Goal: Task Accomplishment & Management: Use online tool/utility

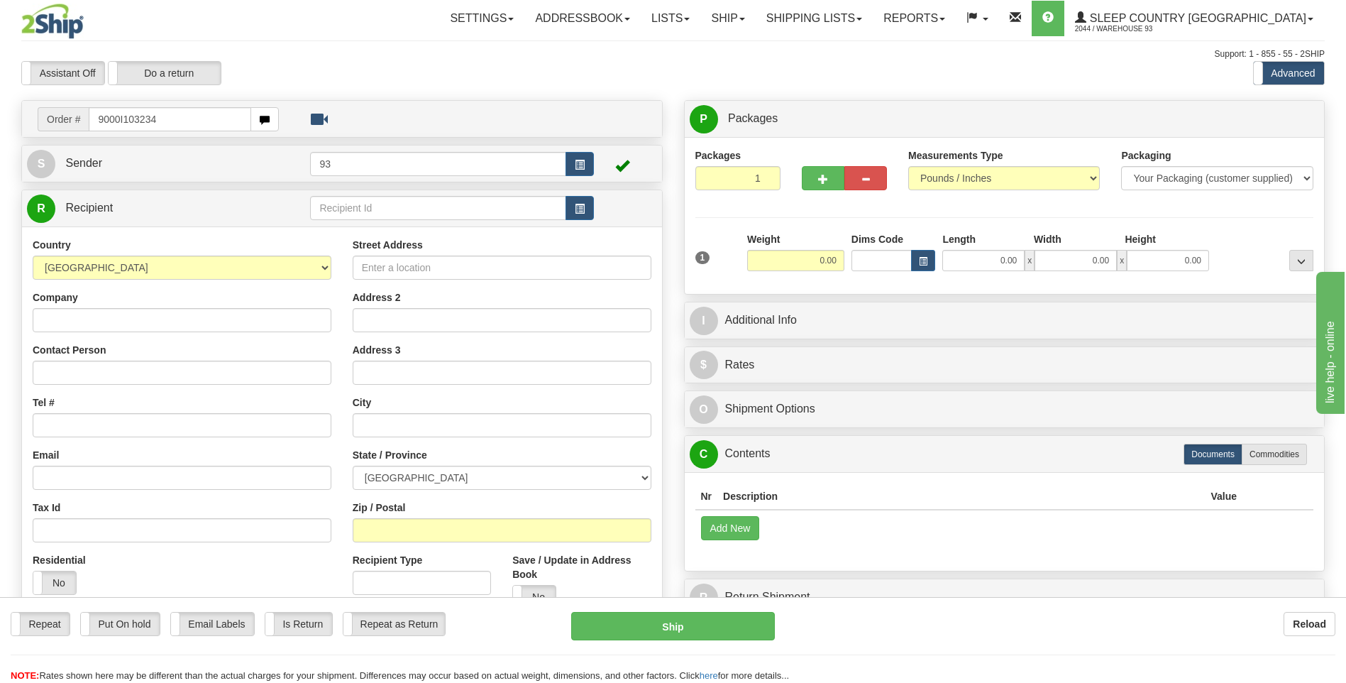
type input "9000I103234"
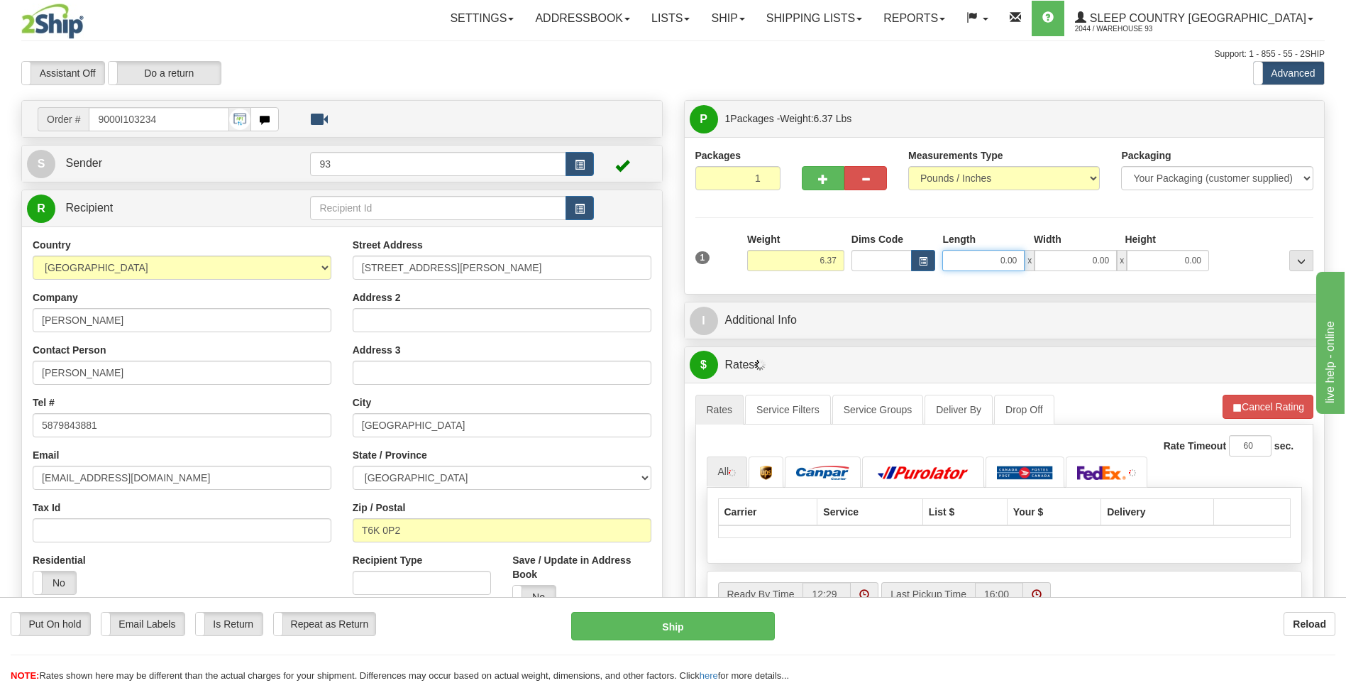
drag, startPoint x: 996, startPoint y: 261, endPoint x: 1071, endPoint y: 249, distance: 75.5
click at [1072, 250] on div "0.00 x 0.00 x 0.00" at bounding box center [1075, 260] width 267 height 21
type input "18.00"
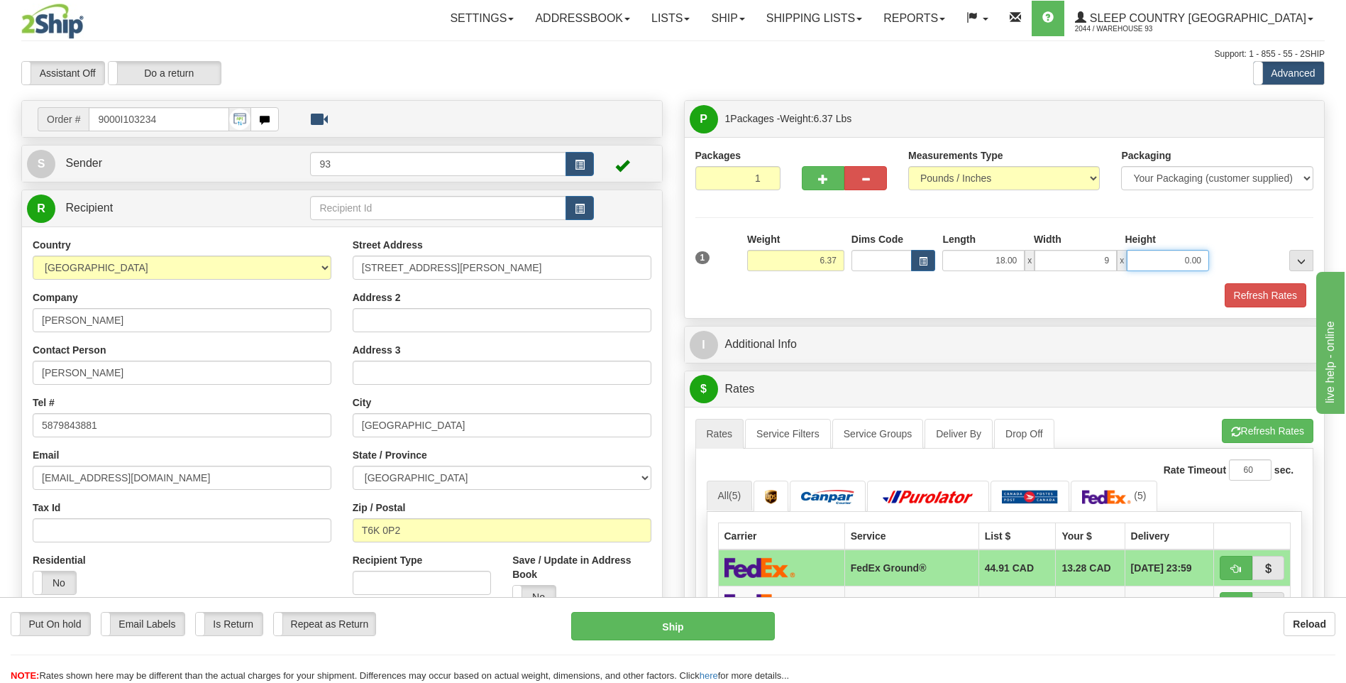
type input "9.00"
click at [1293, 294] on button "Refresh Rates" at bounding box center [1266, 295] width 82 height 24
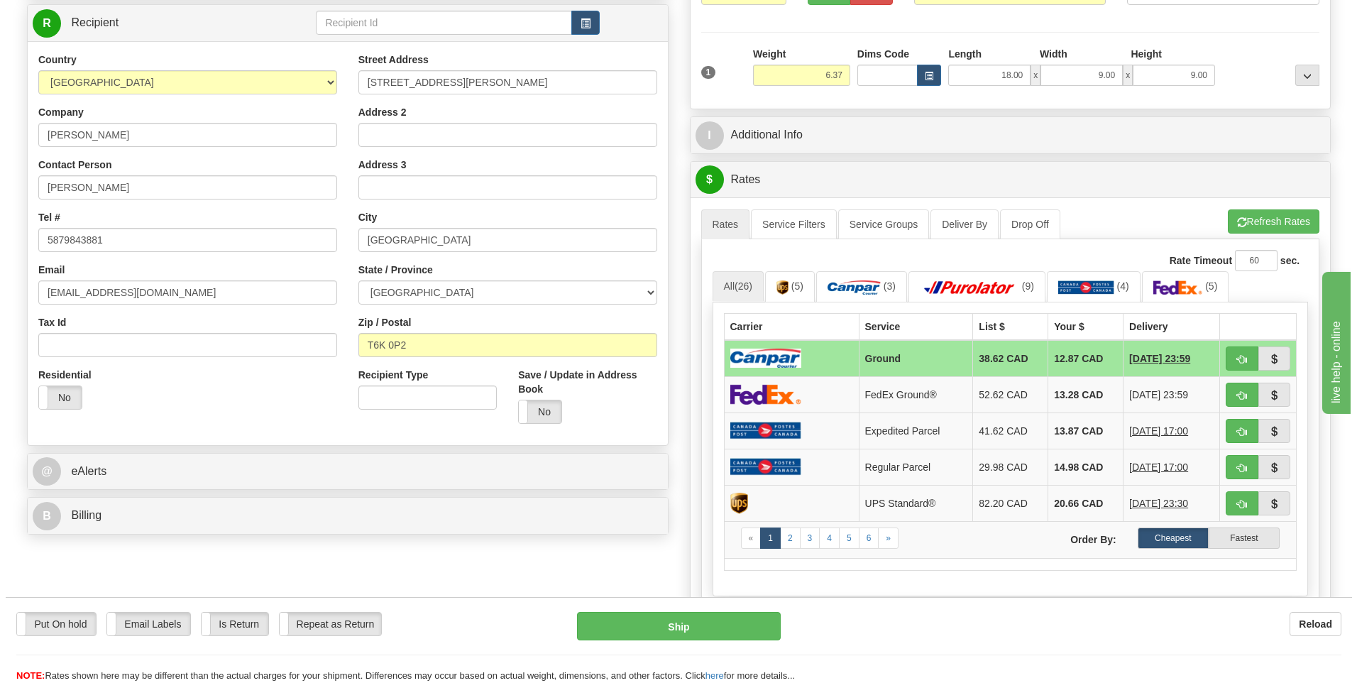
scroll to position [213, 0]
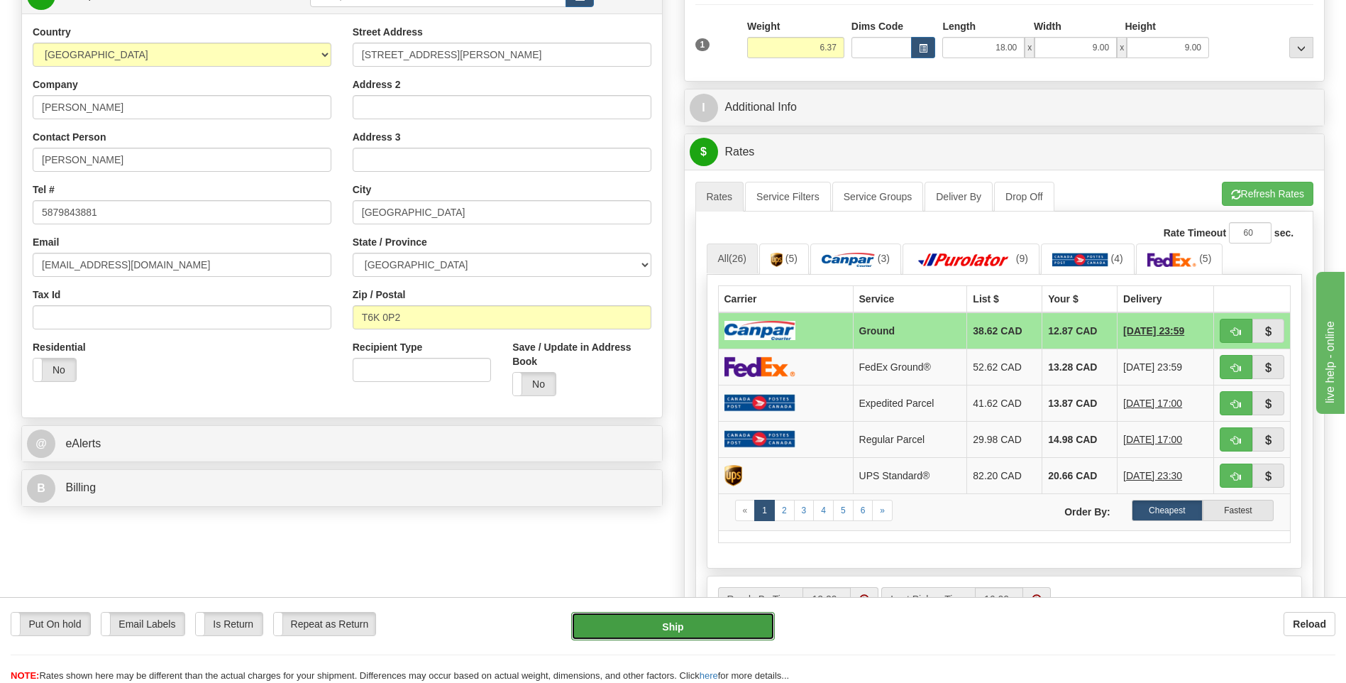
click at [704, 619] on button "Ship" at bounding box center [672, 626] width 203 height 28
type input "1"
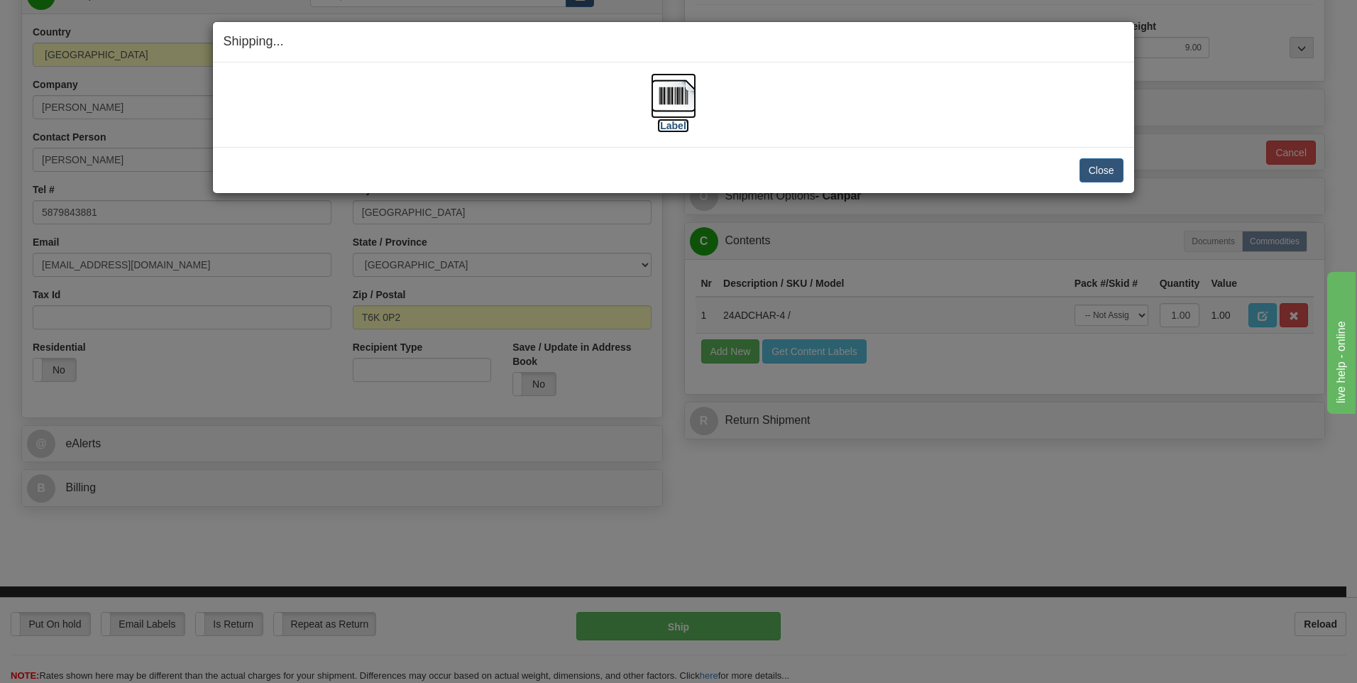
click at [686, 96] on img at bounding box center [673, 95] width 45 height 45
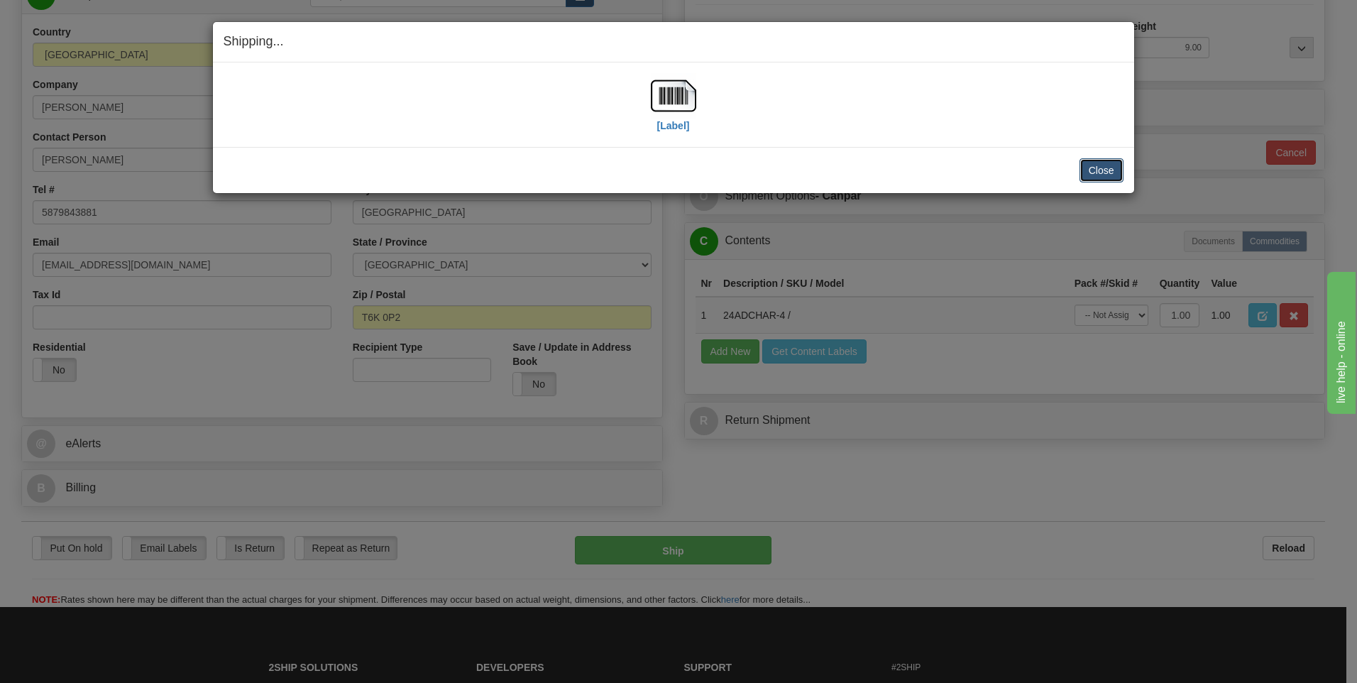
click at [1097, 174] on button "Close" at bounding box center [1101, 170] width 44 height 24
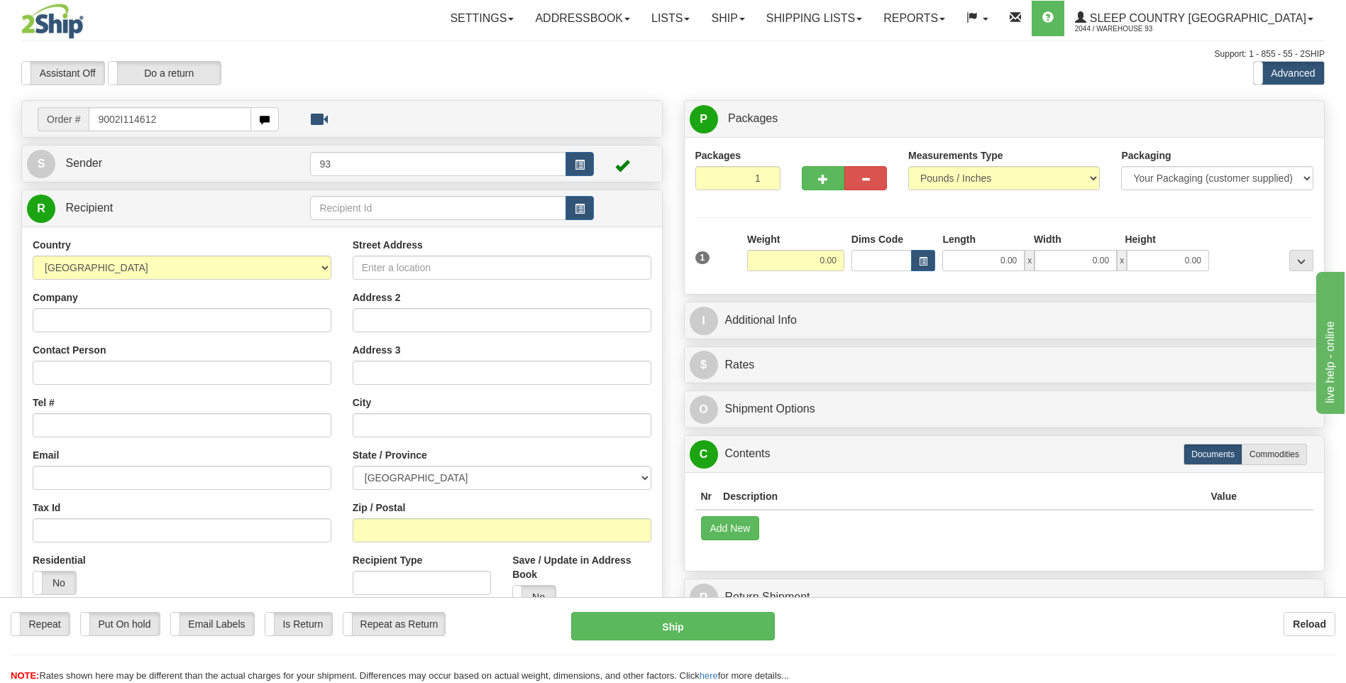
type input "9002I114612"
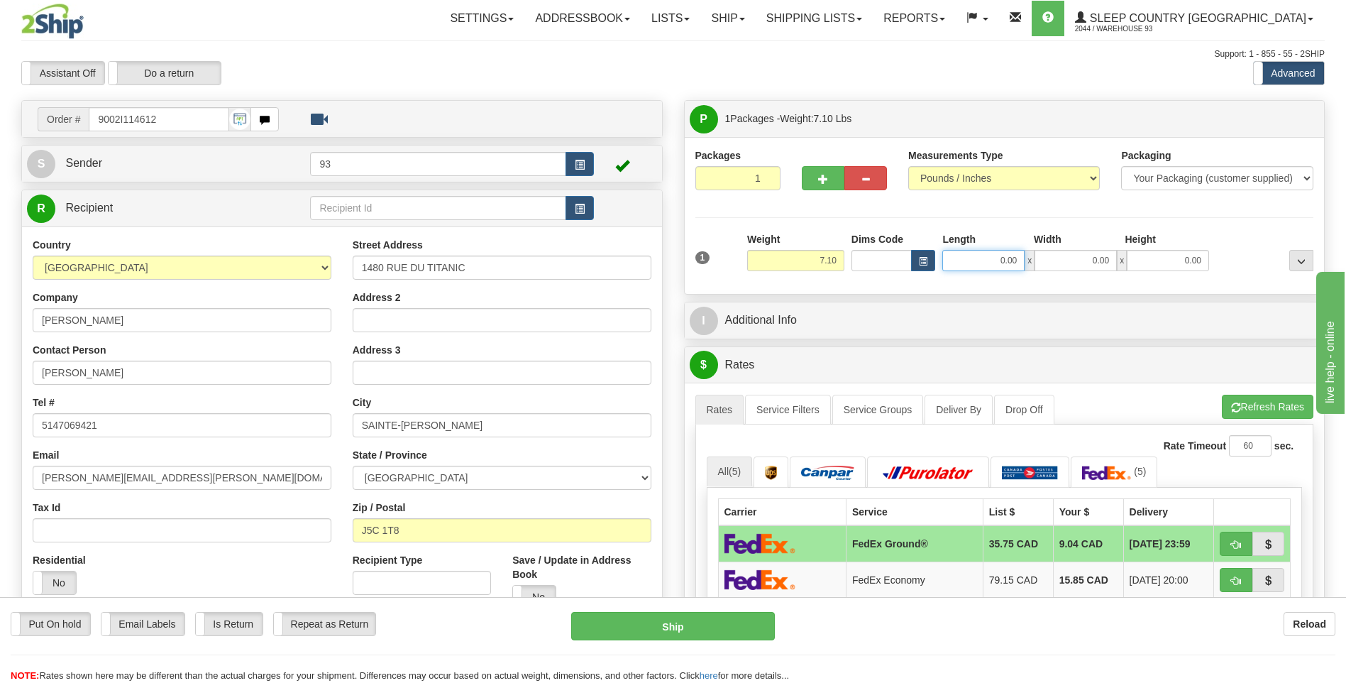
drag, startPoint x: 990, startPoint y: 264, endPoint x: 1169, endPoint y: 267, distance: 178.8
click at [1159, 264] on div "0.00 x 0.00 x 0.00" at bounding box center [1075, 260] width 267 height 21
type input "8.00"
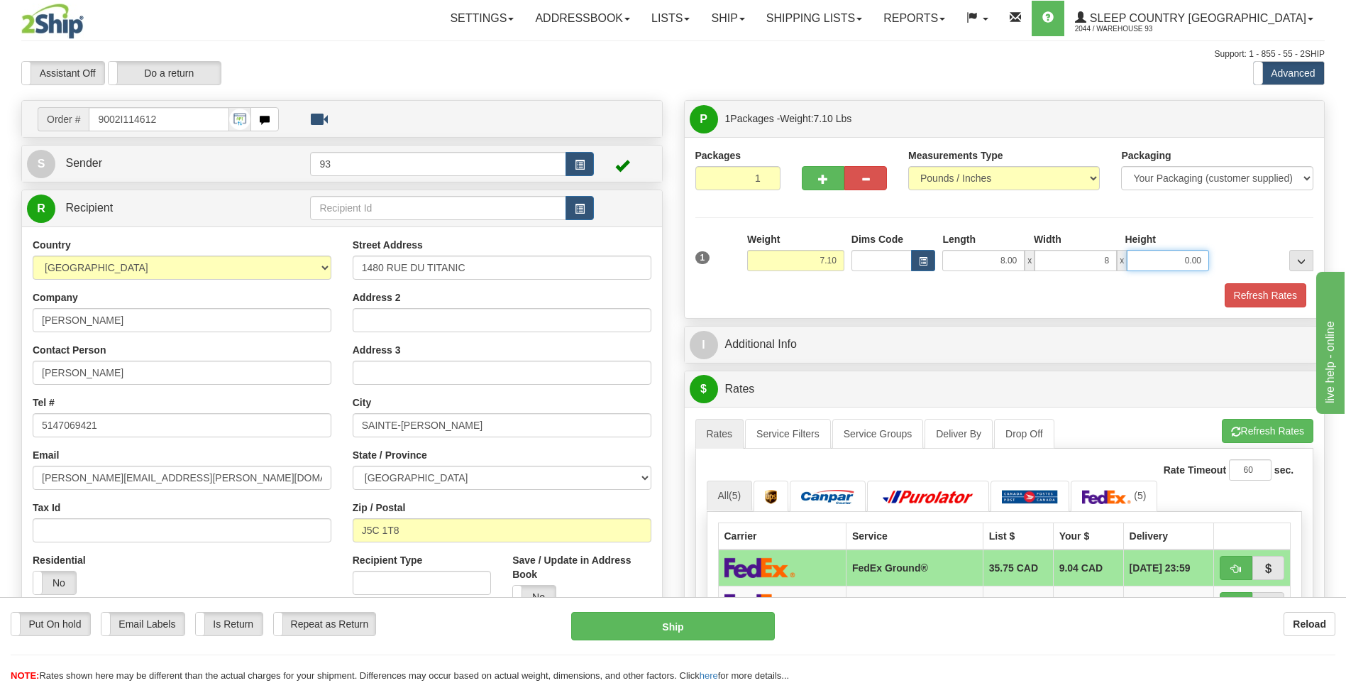
type input "8.00"
type input "4.00"
click at [1252, 299] on button "Refresh Rates" at bounding box center [1266, 295] width 82 height 24
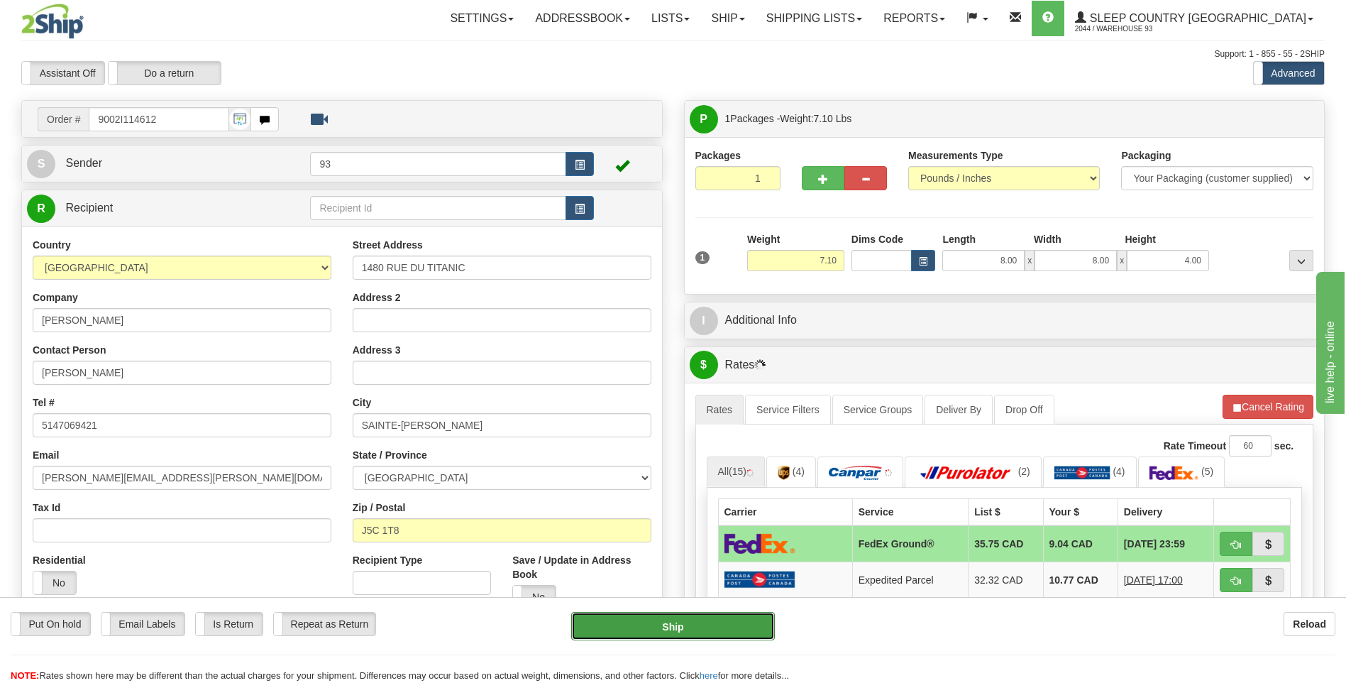
click at [735, 628] on button "Ship" at bounding box center [672, 626] width 203 height 28
type input "92"
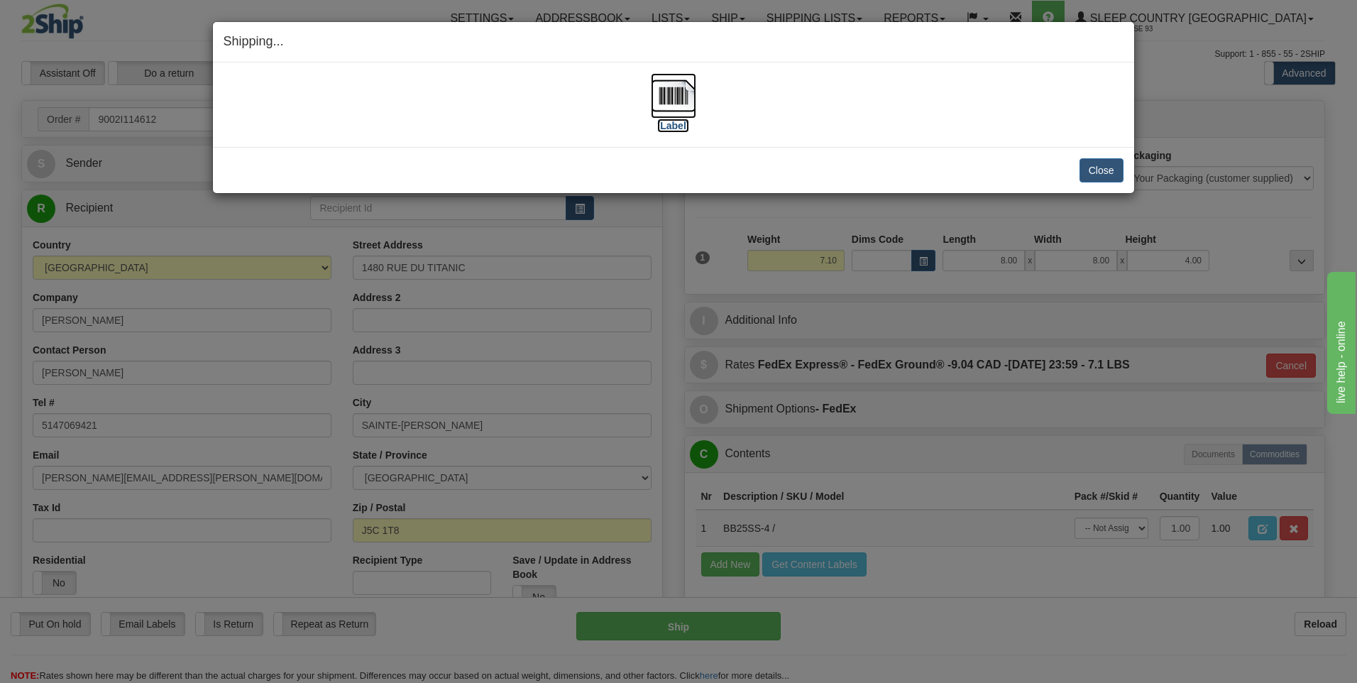
click at [671, 96] on img at bounding box center [673, 95] width 45 height 45
click at [1114, 165] on button "Close" at bounding box center [1101, 170] width 44 height 24
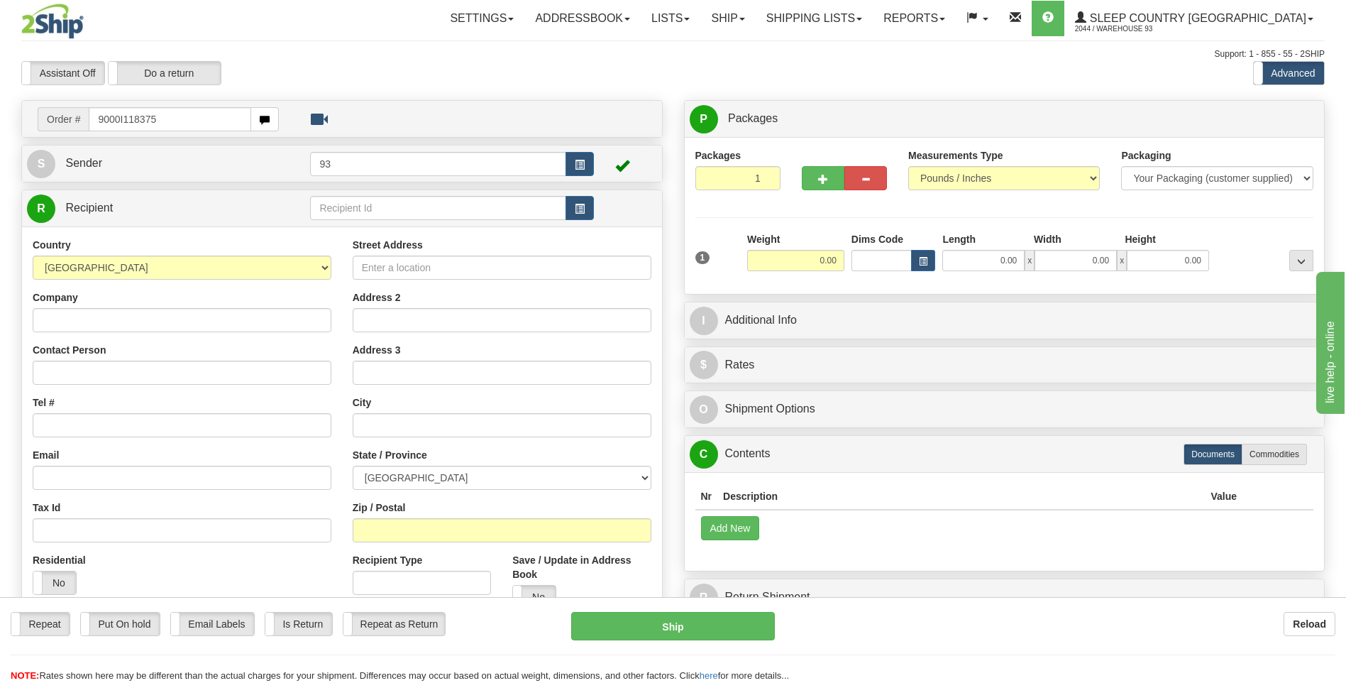
type input "9000I118375"
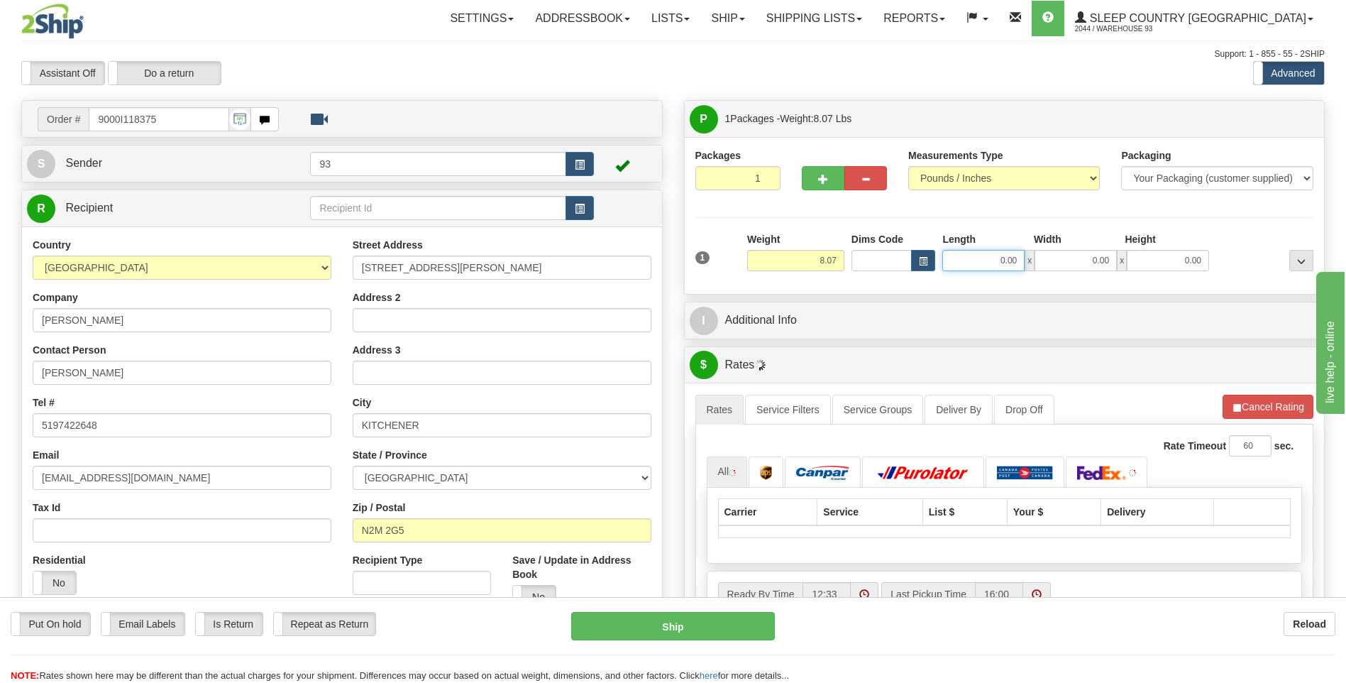
drag, startPoint x: 1002, startPoint y: 263, endPoint x: 1107, endPoint y: 247, distance: 106.3
click at [1104, 248] on div "Length Width Height 0.00 x 0.00 x 0.00" at bounding box center [1076, 251] width 274 height 39
type input "8.00"
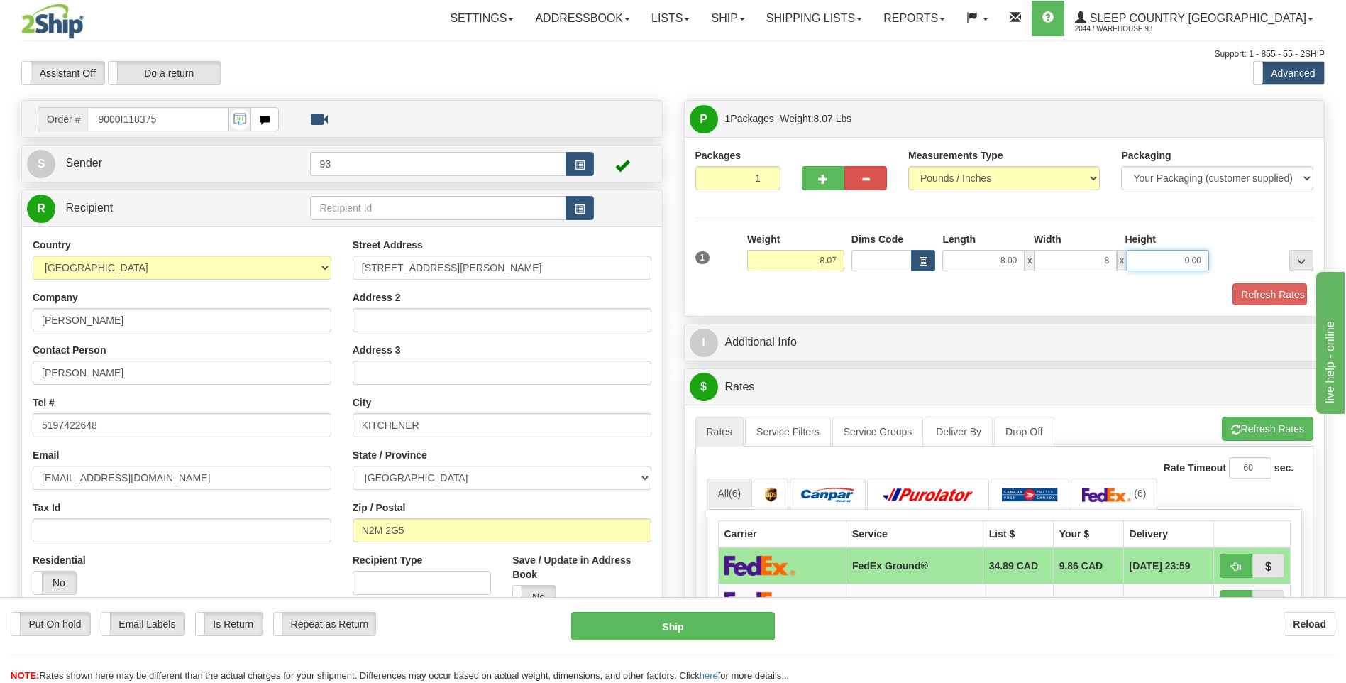
type input "8.00"
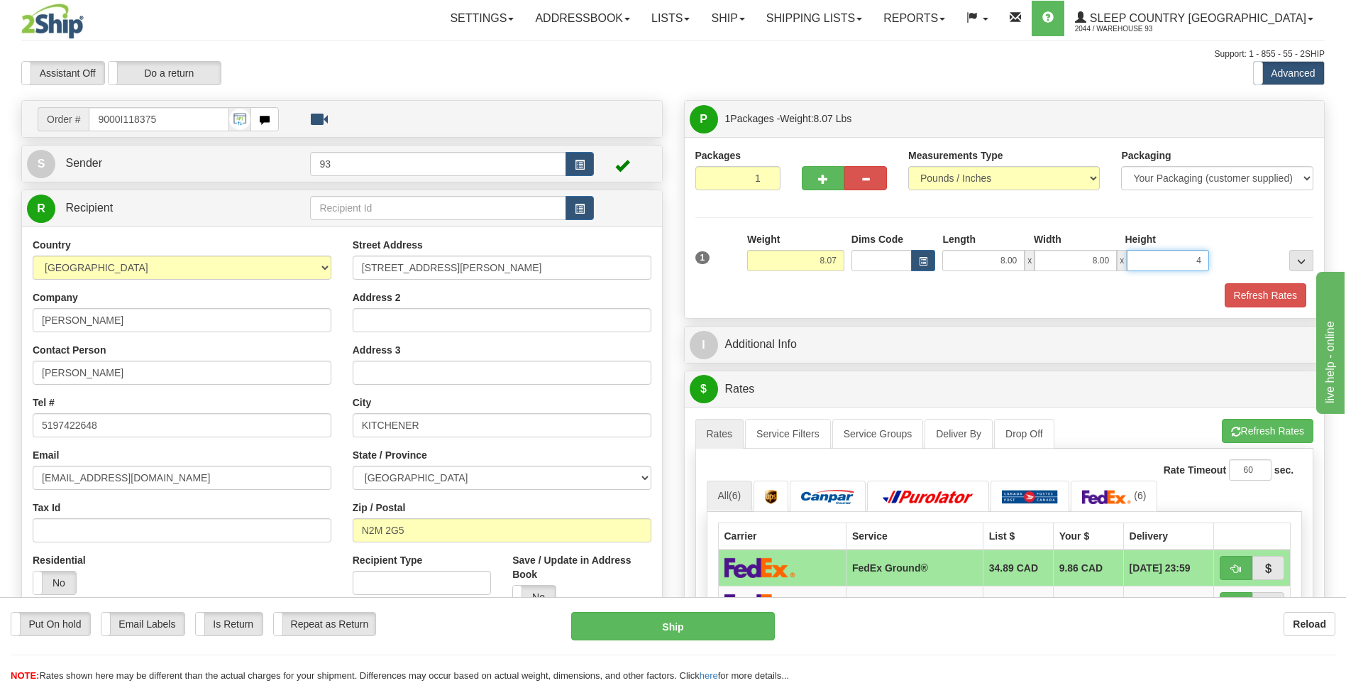
type input "4.00"
click at [1296, 285] on button "Refresh Rates" at bounding box center [1266, 295] width 82 height 24
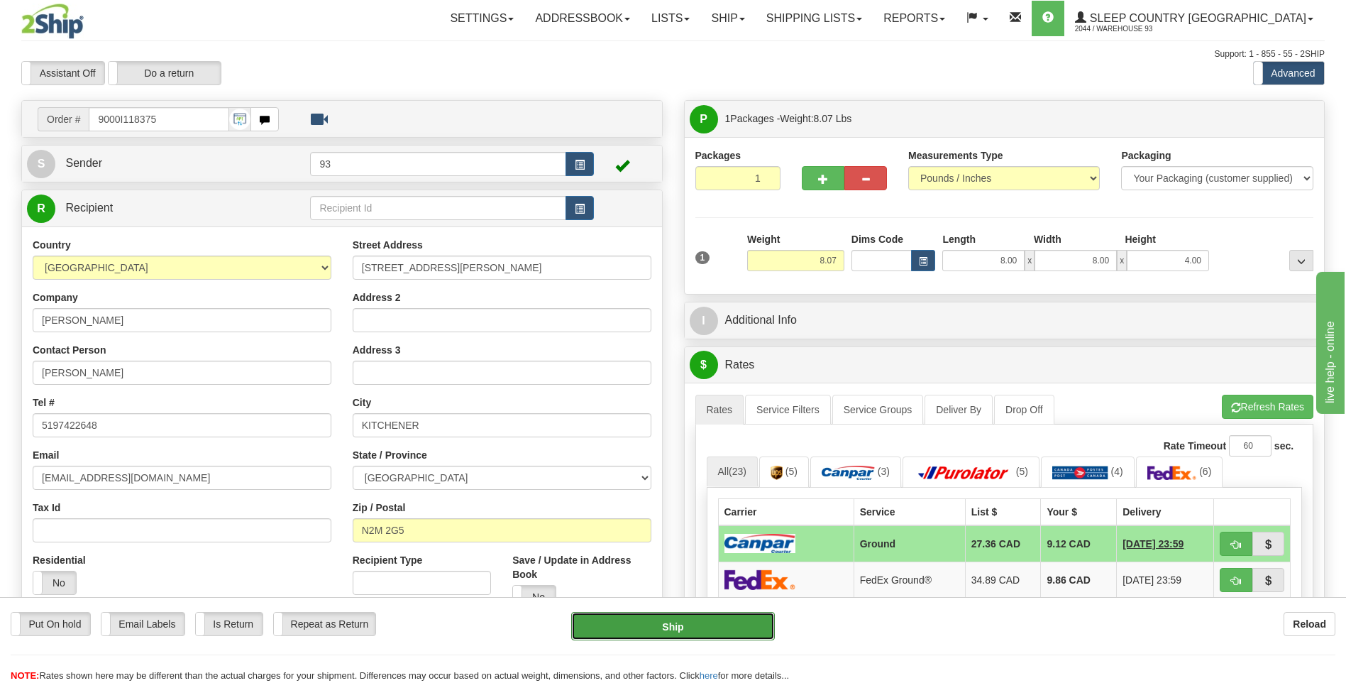
click at [685, 623] on button "Ship" at bounding box center [672, 626] width 203 height 28
type input "1"
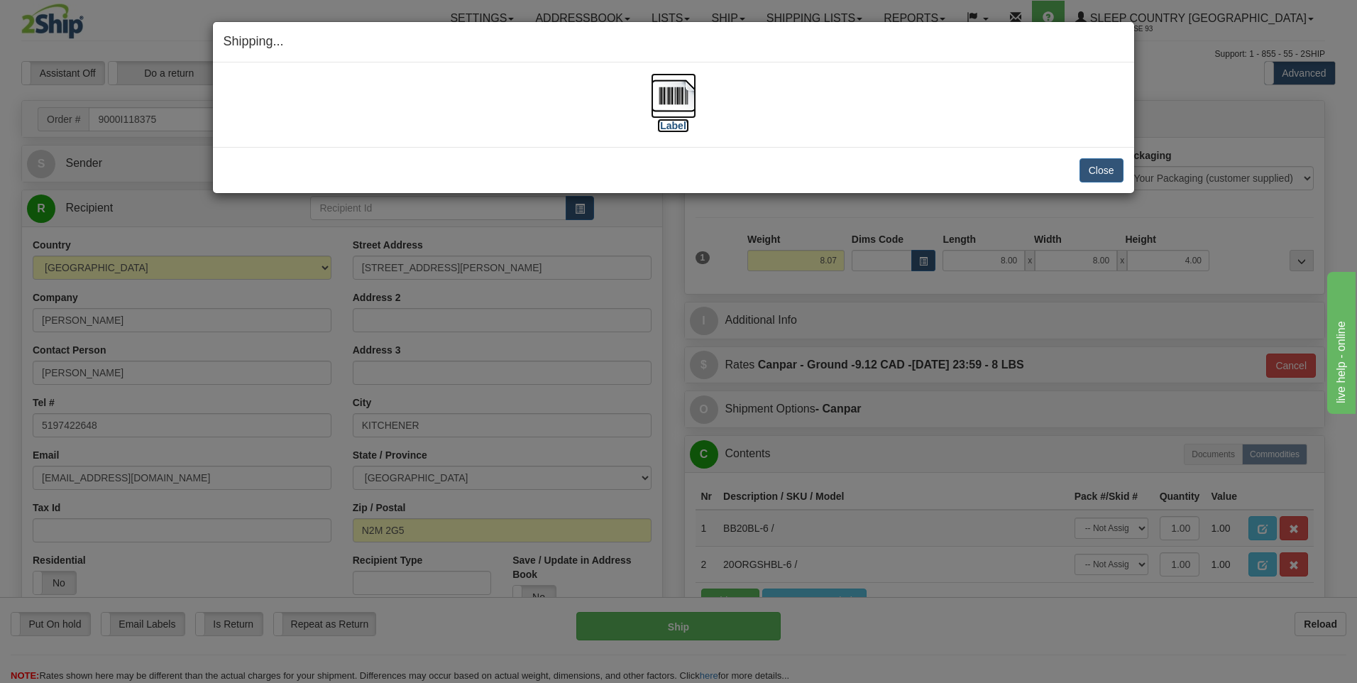
click at [663, 98] on img at bounding box center [673, 95] width 45 height 45
click at [1116, 162] on button "Close" at bounding box center [1101, 170] width 44 height 24
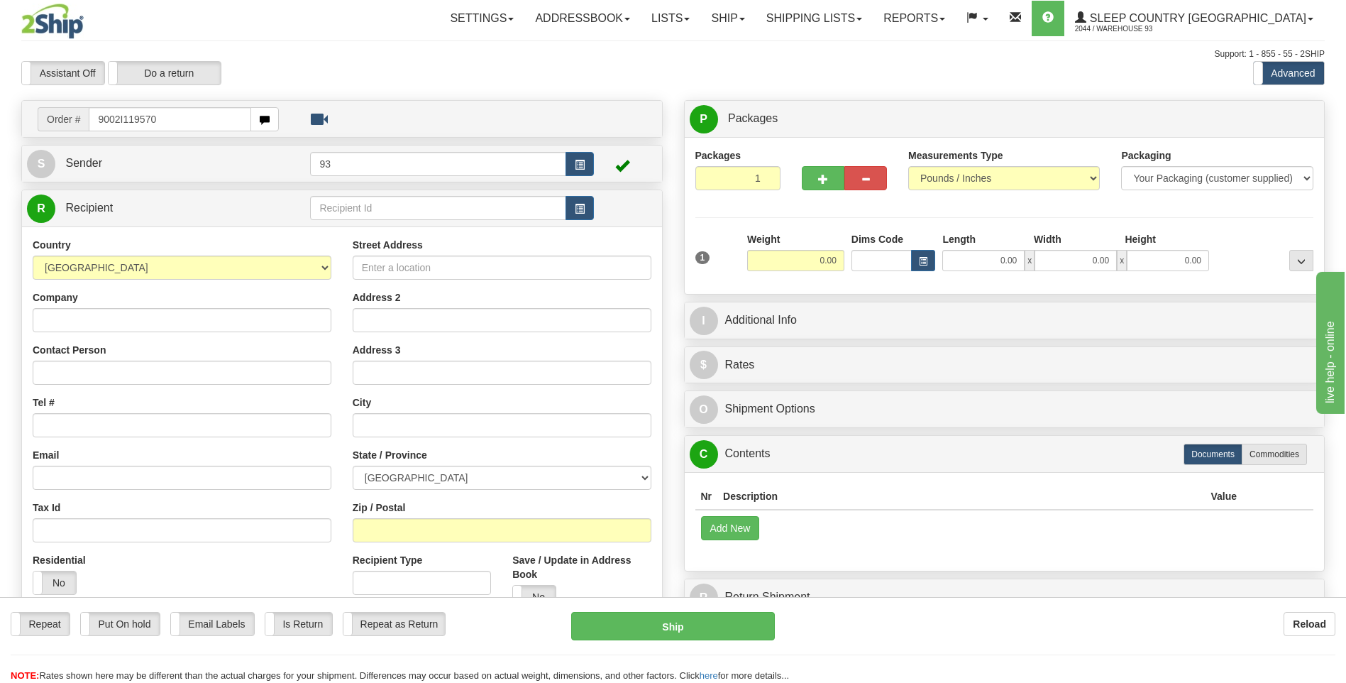
type input "9002I119570"
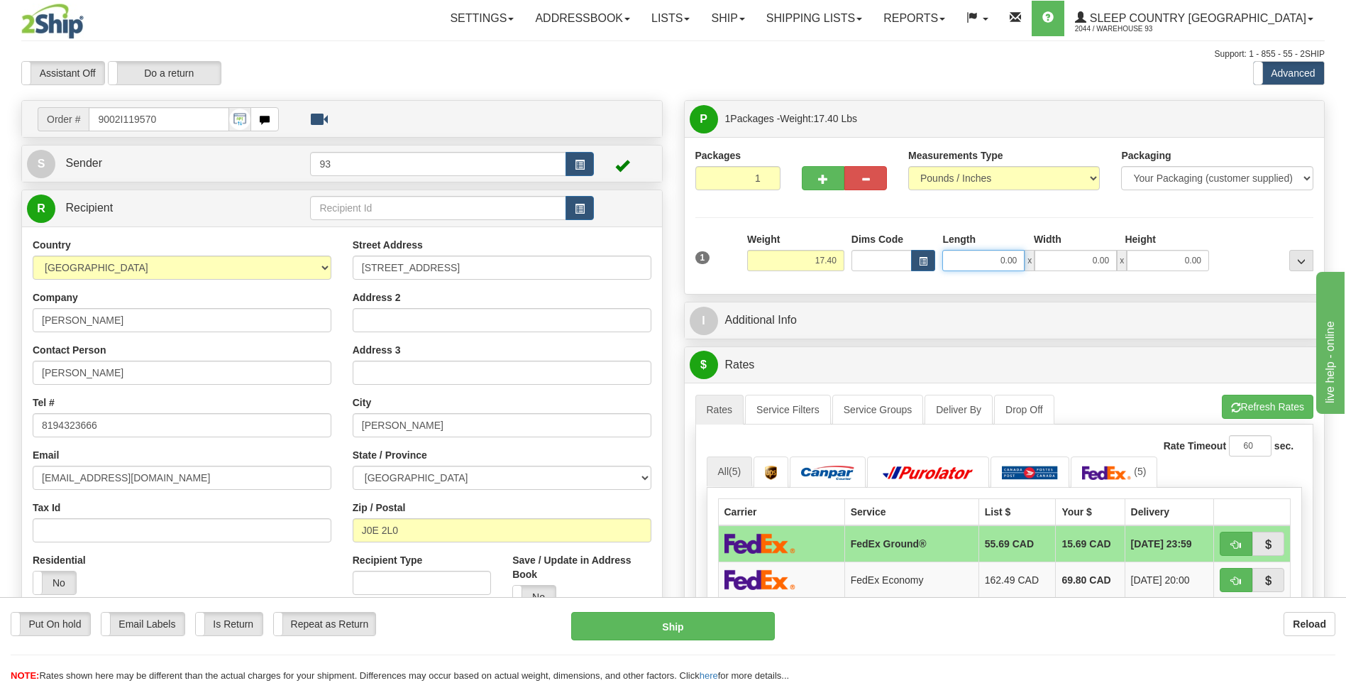
drag, startPoint x: 992, startPoint y: 258, endPoint x: 1059, endPoint y: 261, distance: 66.8
click at [1056, 261] on div "0.00 x 0.00 x 0.00" at bounding box center [1075, 260] width 267 height 21
type input "24.00"
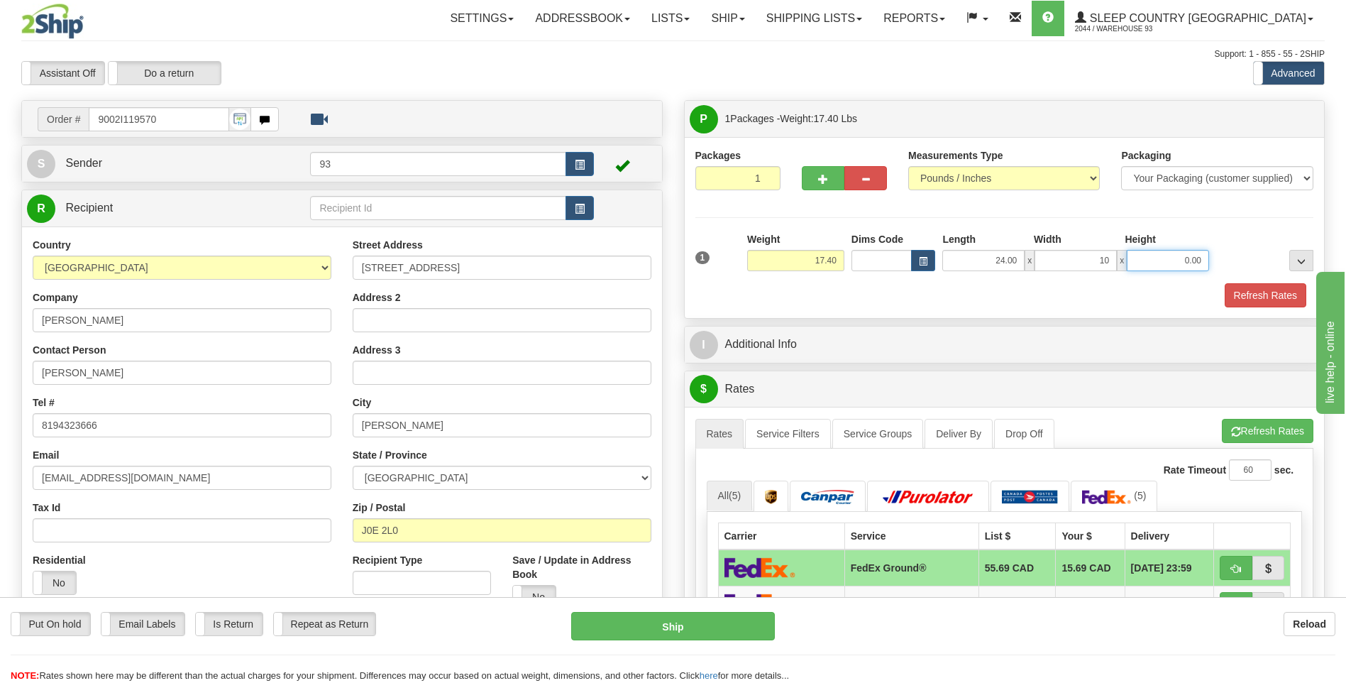
type input "10.00"
drag, startPoint x: 798, startPoint y: 264, endPoint x: 865, endPoint y: 263, distance: 66.7
click at [865, 263] on div "1 Weight 17.40 Dims Code x x" at bounding box center [1005, 257] width 626 height 50
type input "9.00"
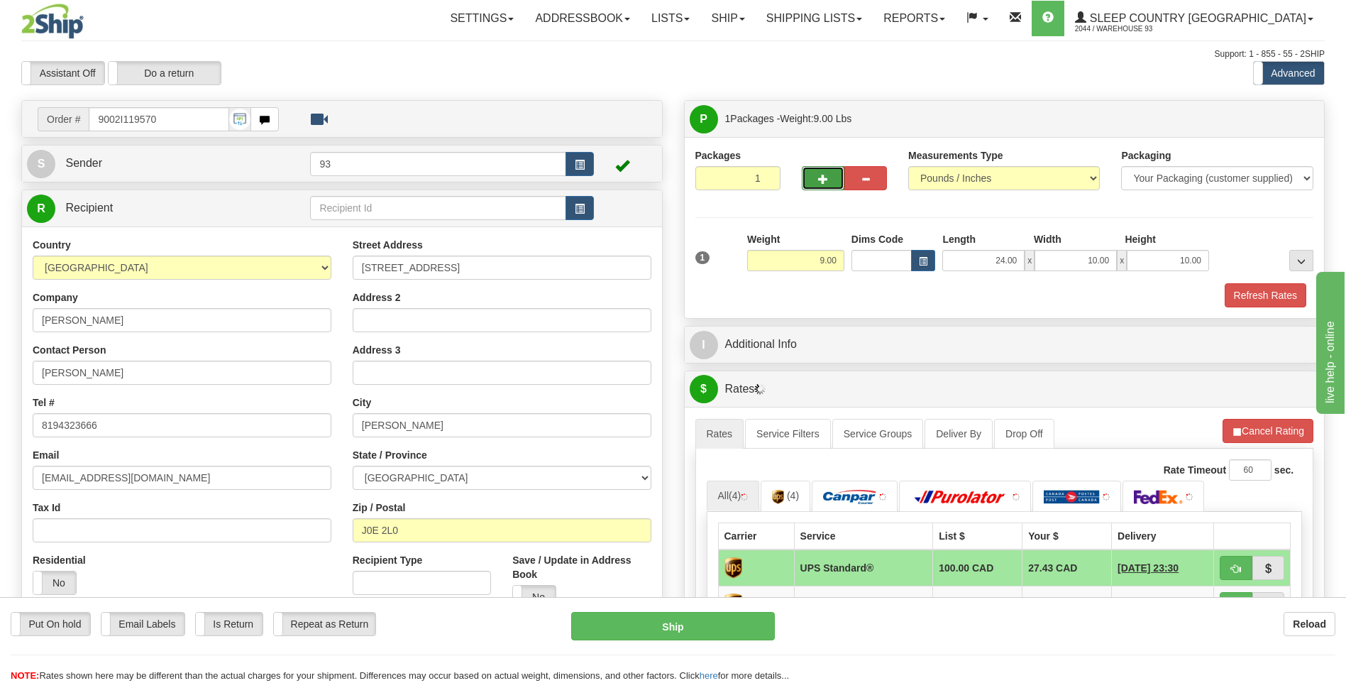
click at [821, 183] on span "button" at bounding box center [823, 179] width 10 height 9
type input "2"
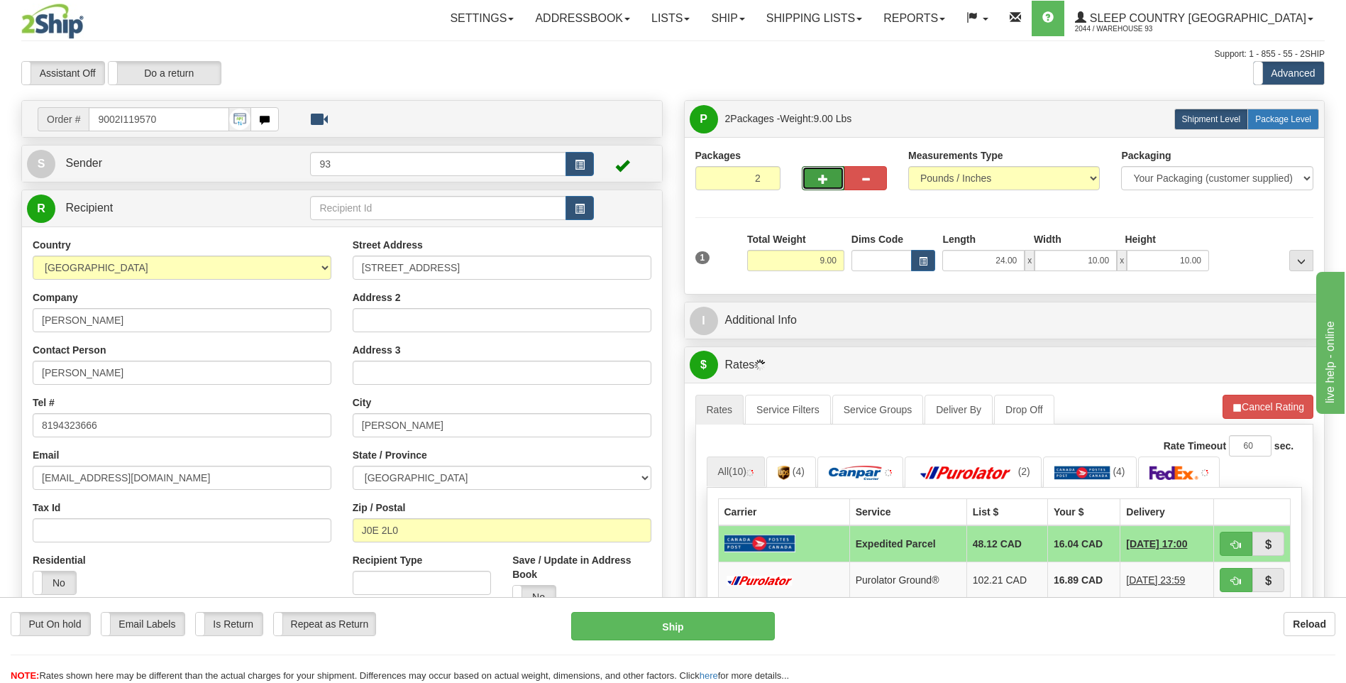
click at [1283, 116] on span "Package Level" at bounding box center [1283, 119] width 56 height 10
radio input "true"
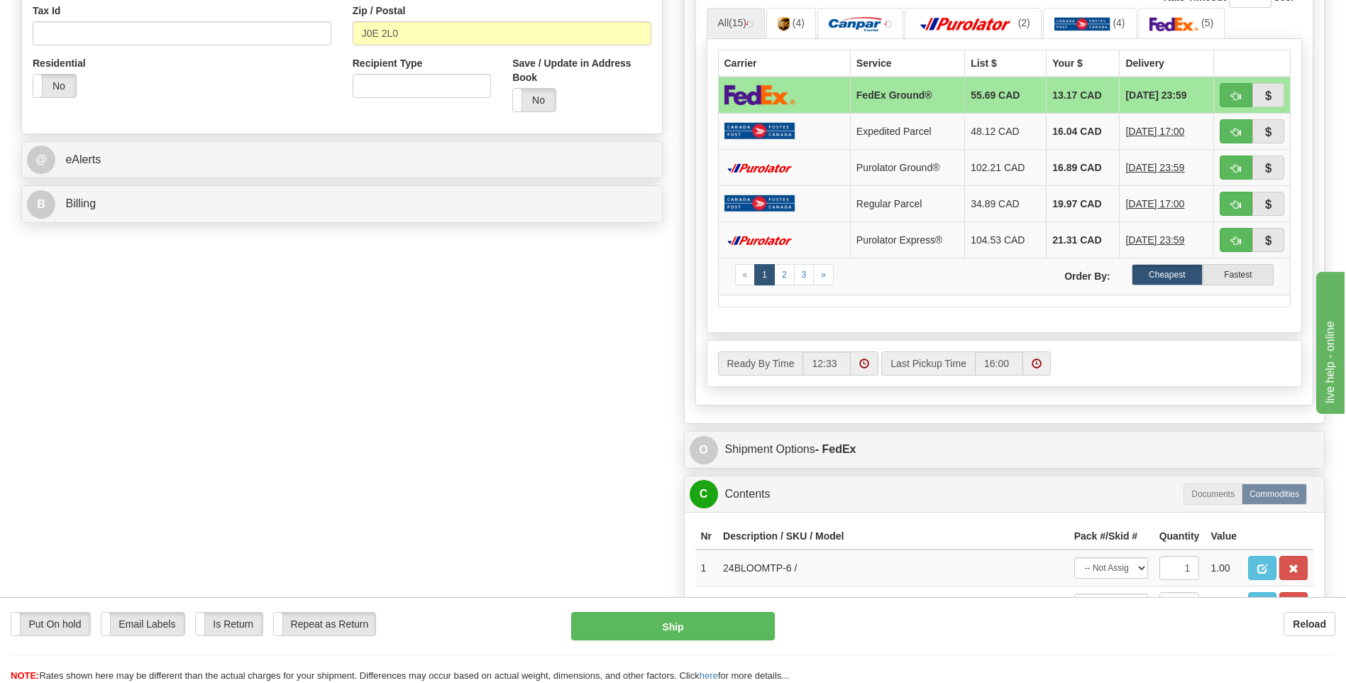
scroll to position [851, 0]
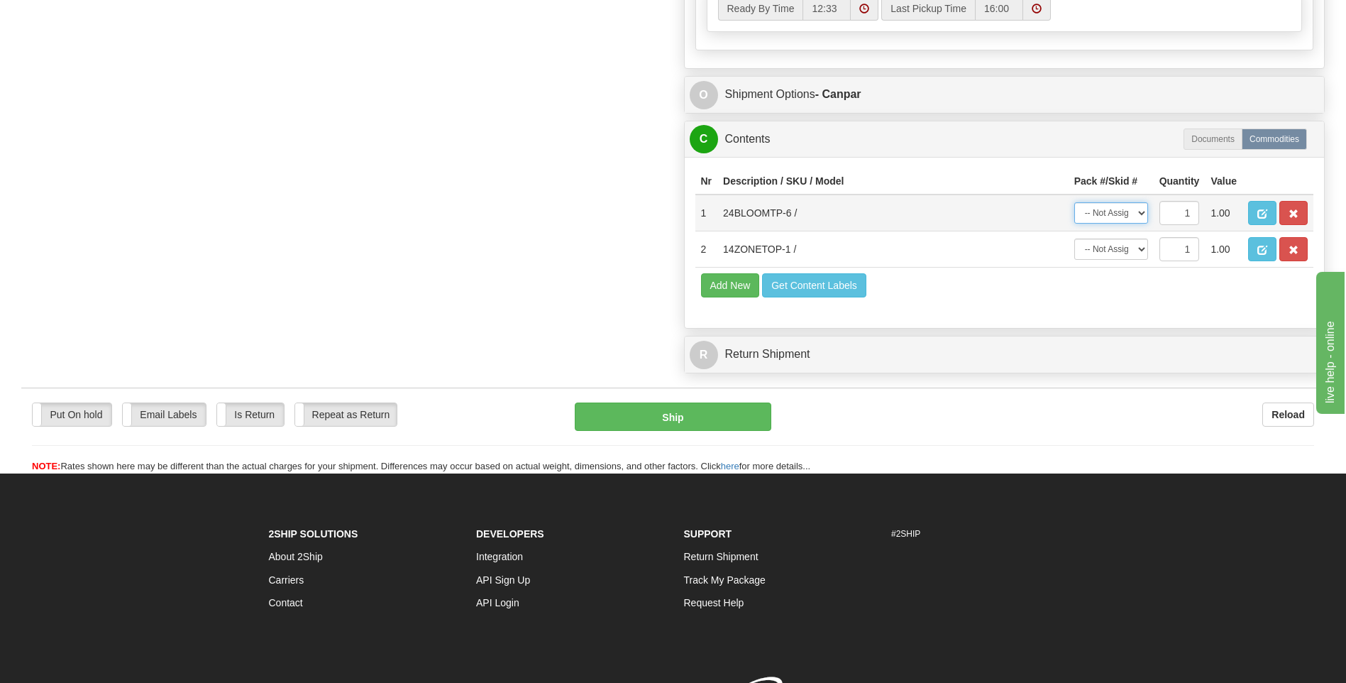
click at [1136, 217] on select "-- Not Assigned -- Package 1 Package 2" at bounding box center [1111, 212] width 74 height 21
select select "0"
click at [1074, 202] on select "-- Not Assigned -- Package 1 Package 2" at bounding box center [1111, 212] width 74 height 21
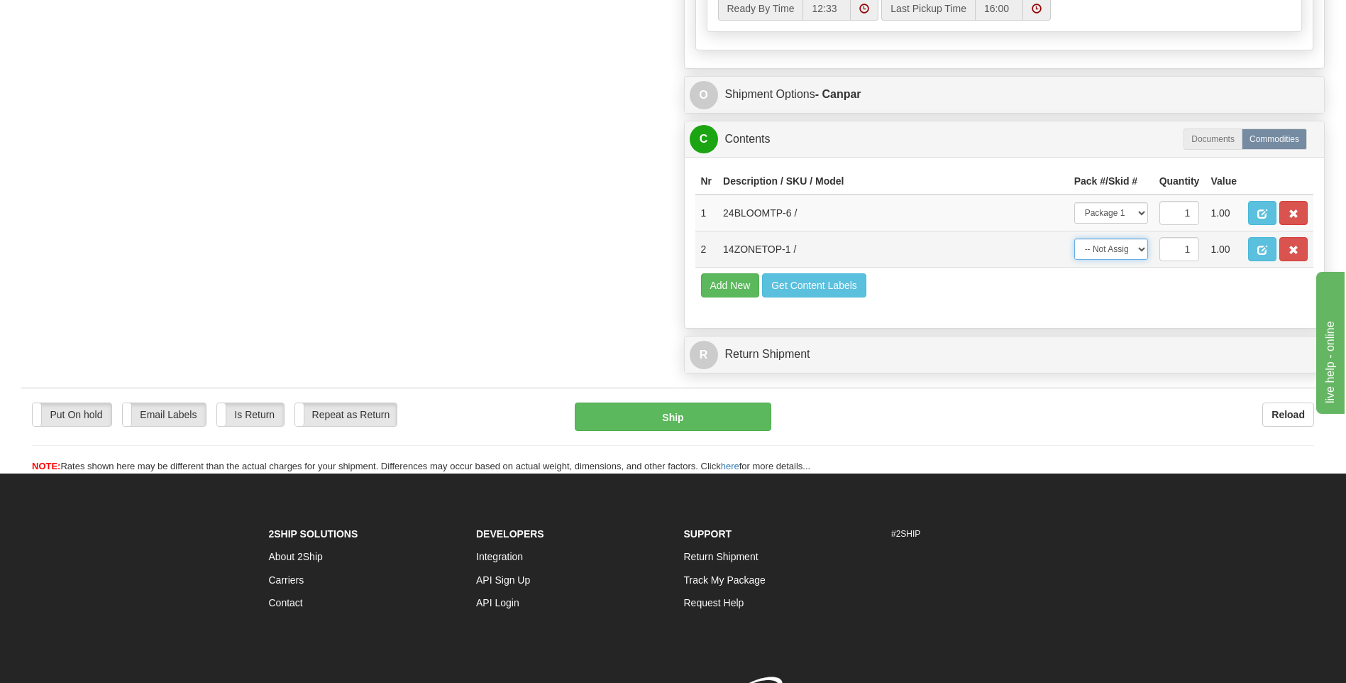
click at [1144, 243] on select "-- Not Assigned -- Package 1 Package 2" at bounding box center [1111, 248] width 74 height 21
select select "1"
click at [1074, 238] on select "-- Not Assigned -- Package 1 Package 2" at bounding box center [1111, 248] width 74 height 21
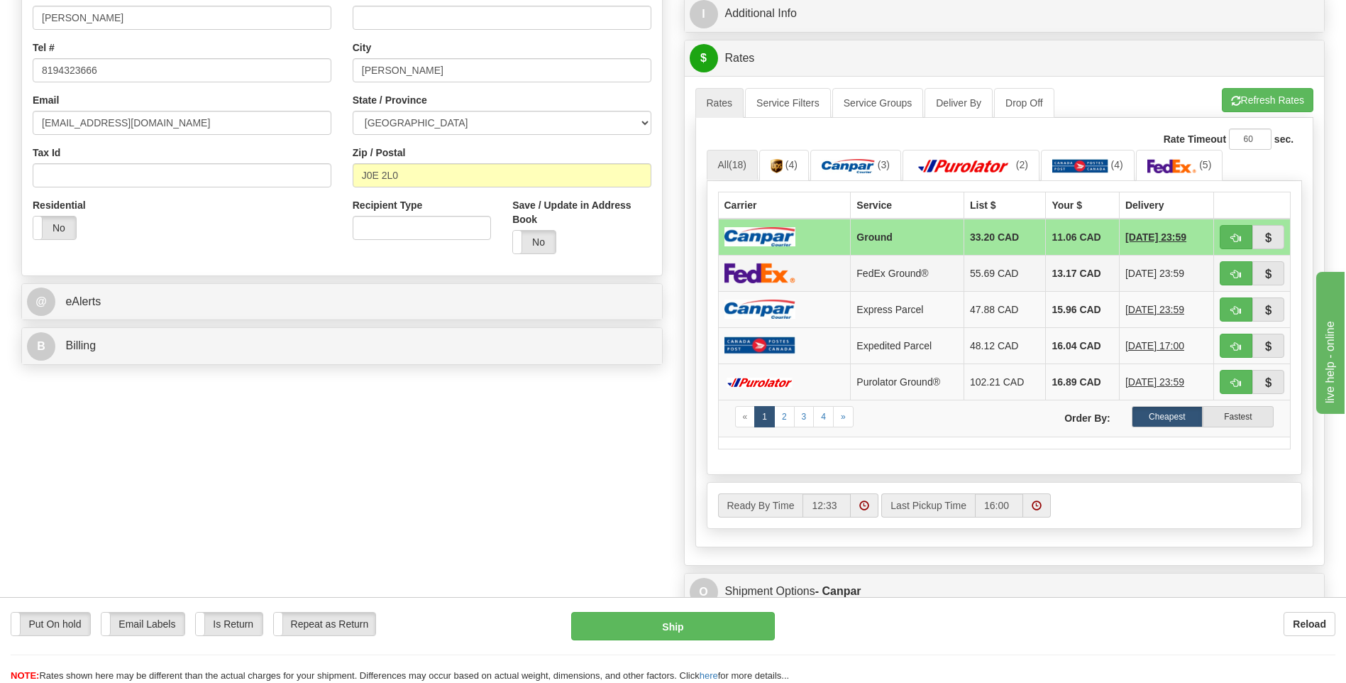
scroll to position [568, 0]
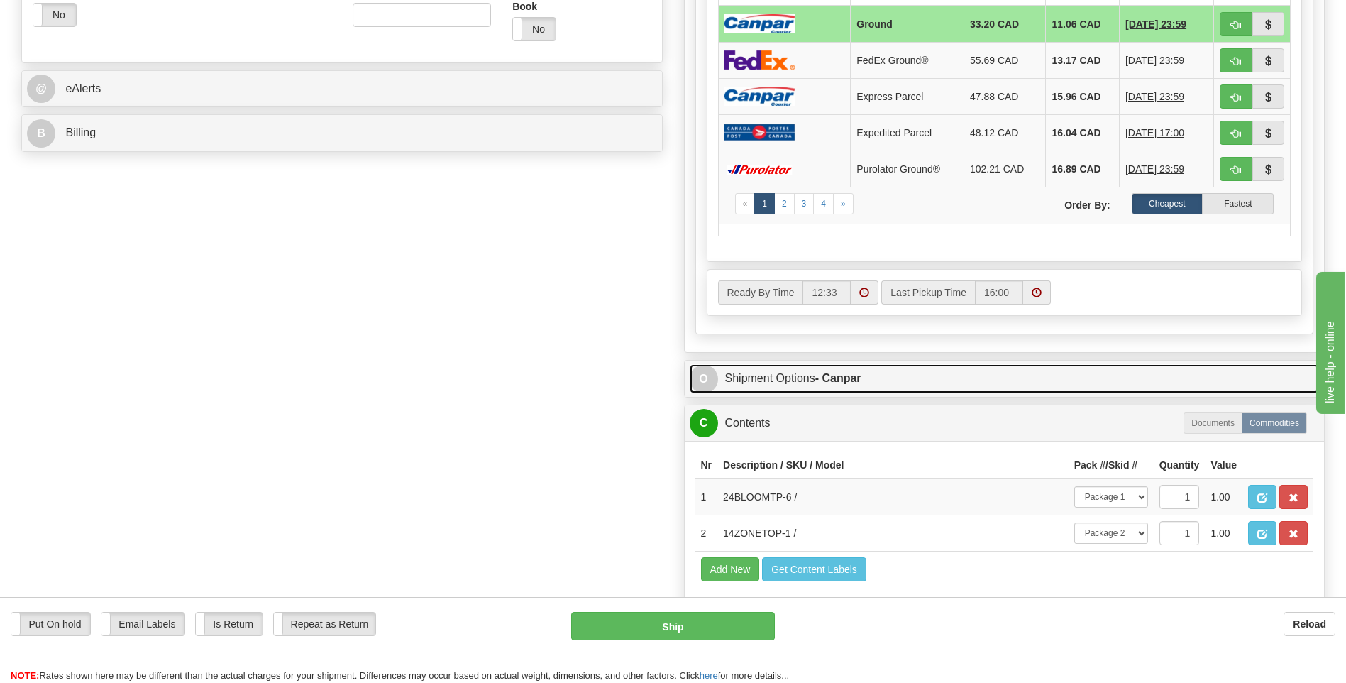
click at [701, 381] on span "O" at bounding box center [704, 379] width 28 height 28
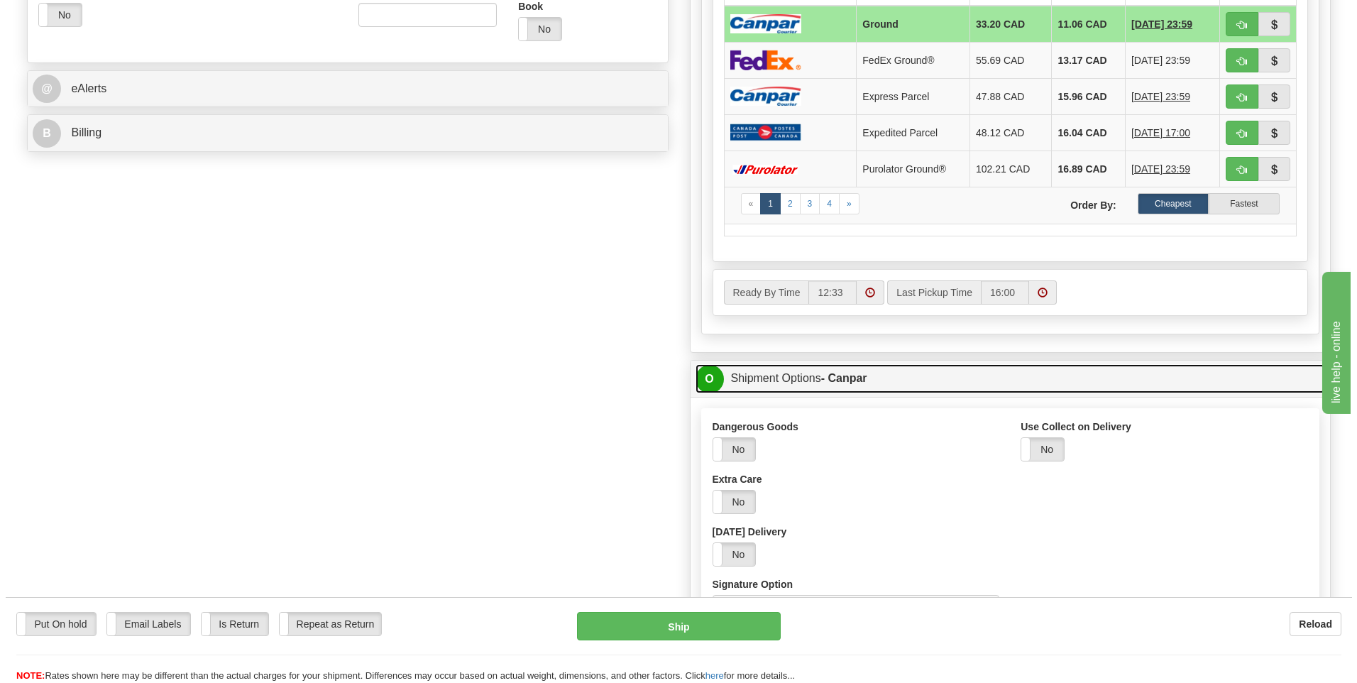
scroll to position [639, 0]
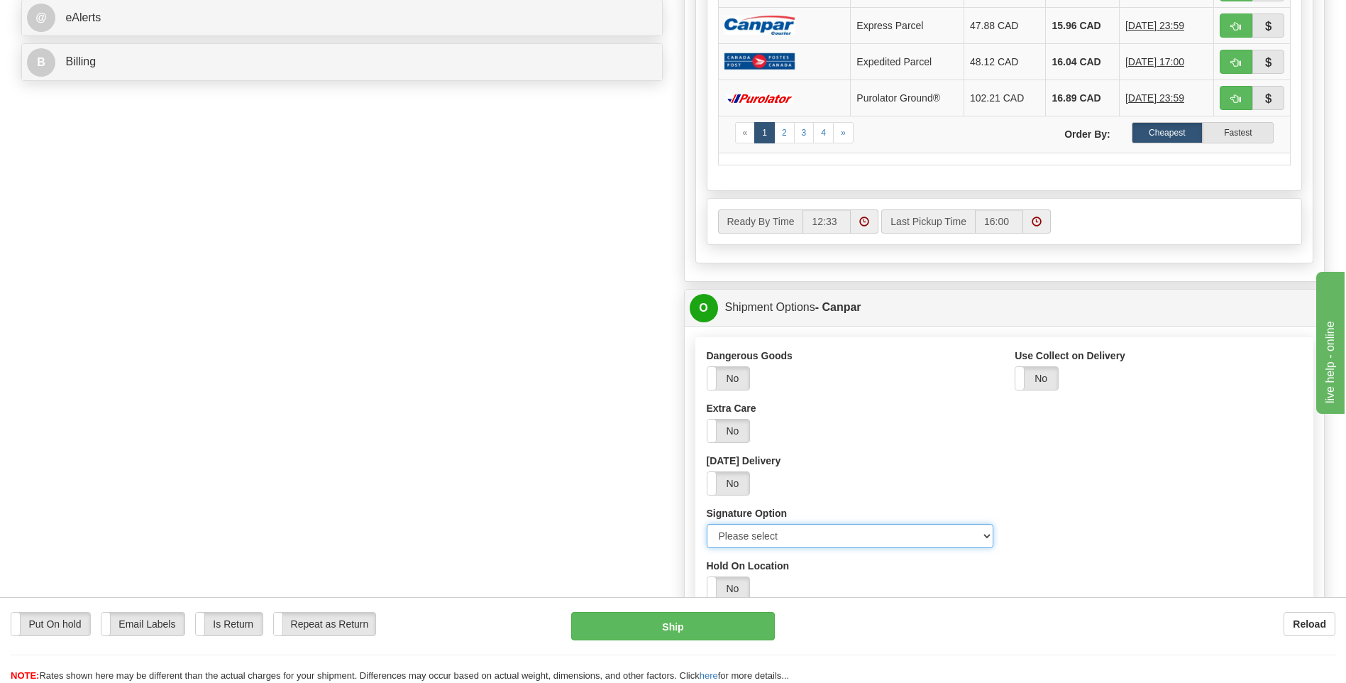
click at [988, 529] on select "Please select No Signature Required Signature Required Adult Signature" at bounding box center [850, 536] width 287 height 24
select select "2"
click at [707, 524] on select "Please select No Signature Required Signature Required Adult Signature" at bounding box center [850, 536] width 287 height 24
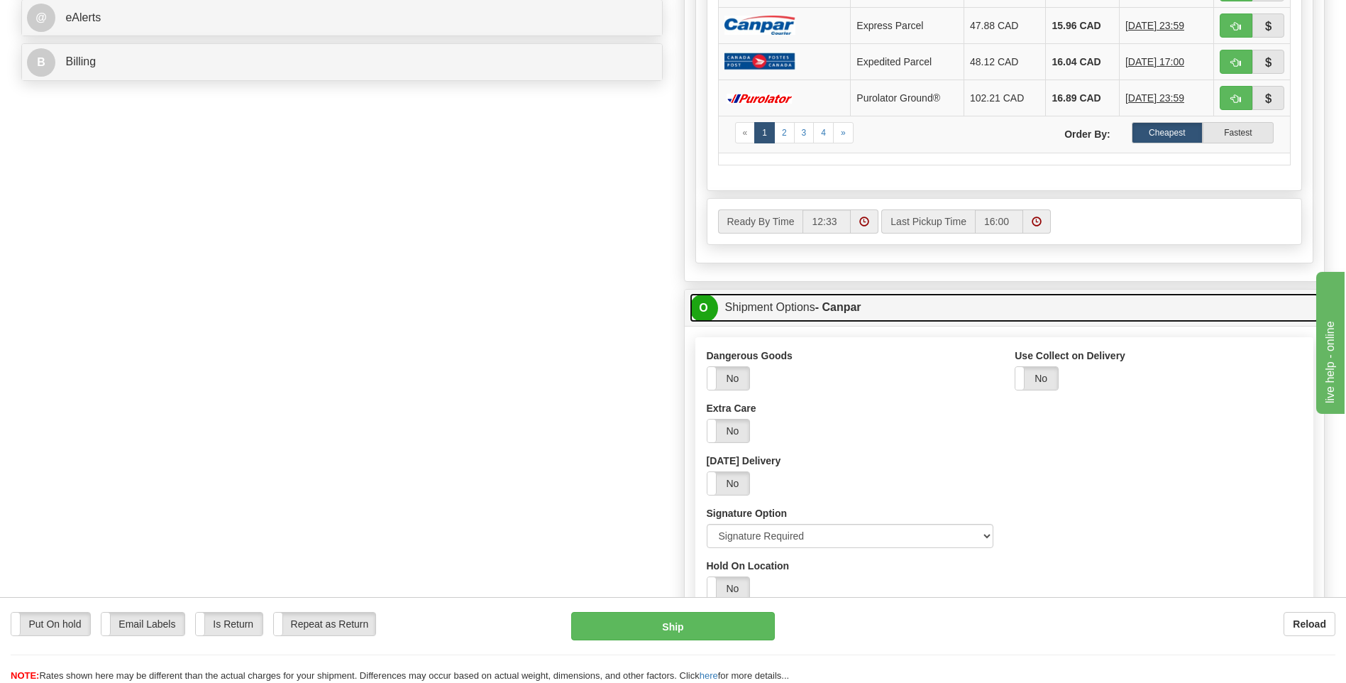
click at [699, 300] on span "O" at bounding box center [704, 308] width 28 height 28
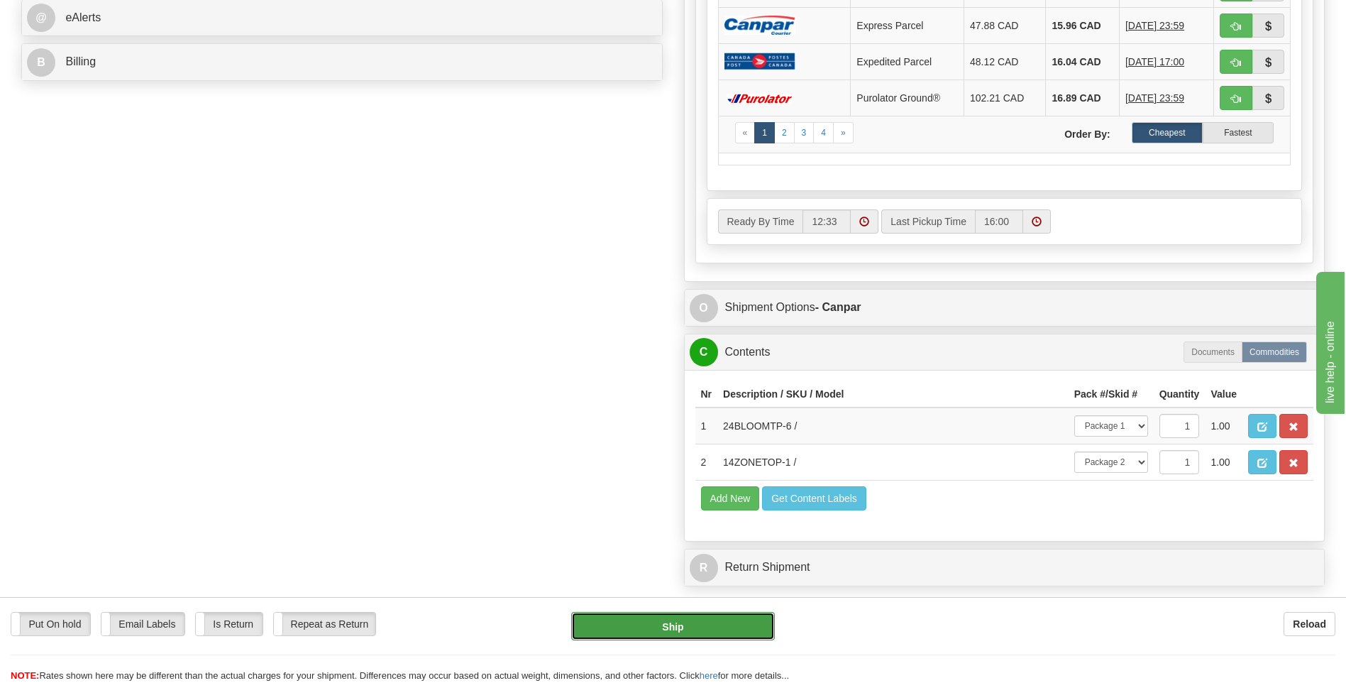
click at [706, 626] on button "Ship" at bounding box center [672, 626] width 203 height 28
type input "1"
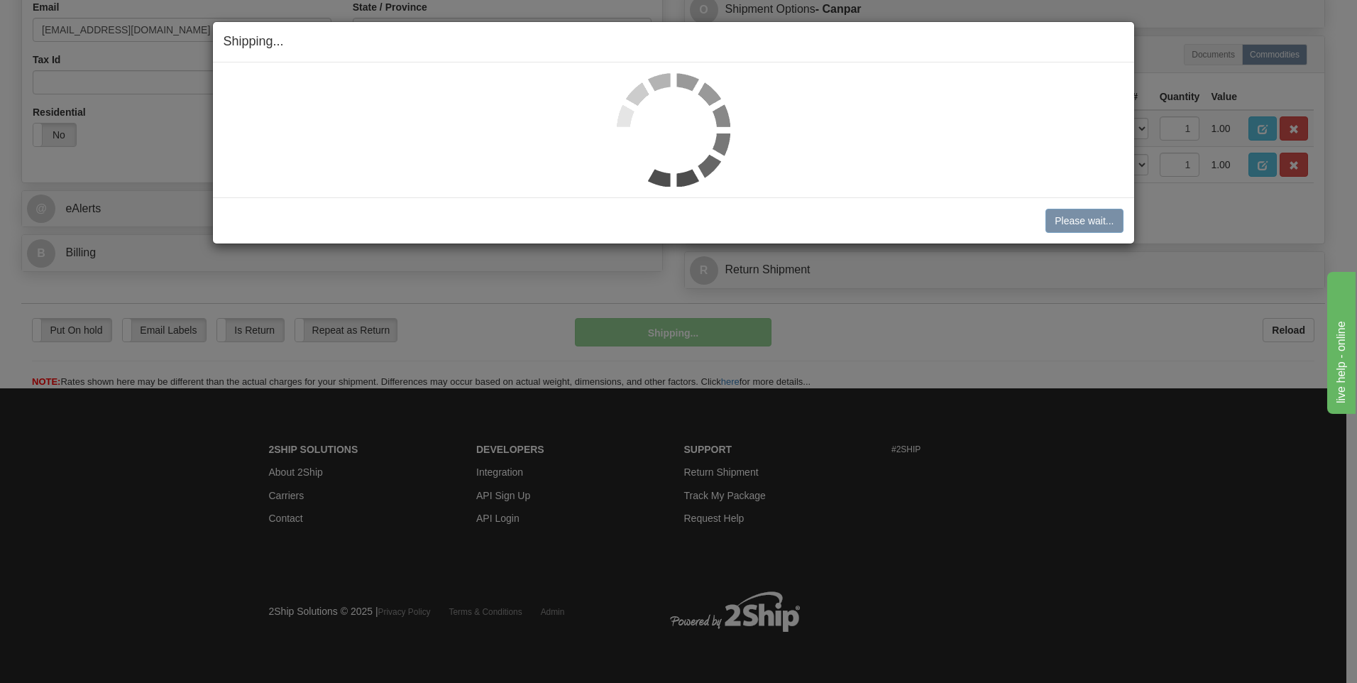
scroll to position [448, 0]
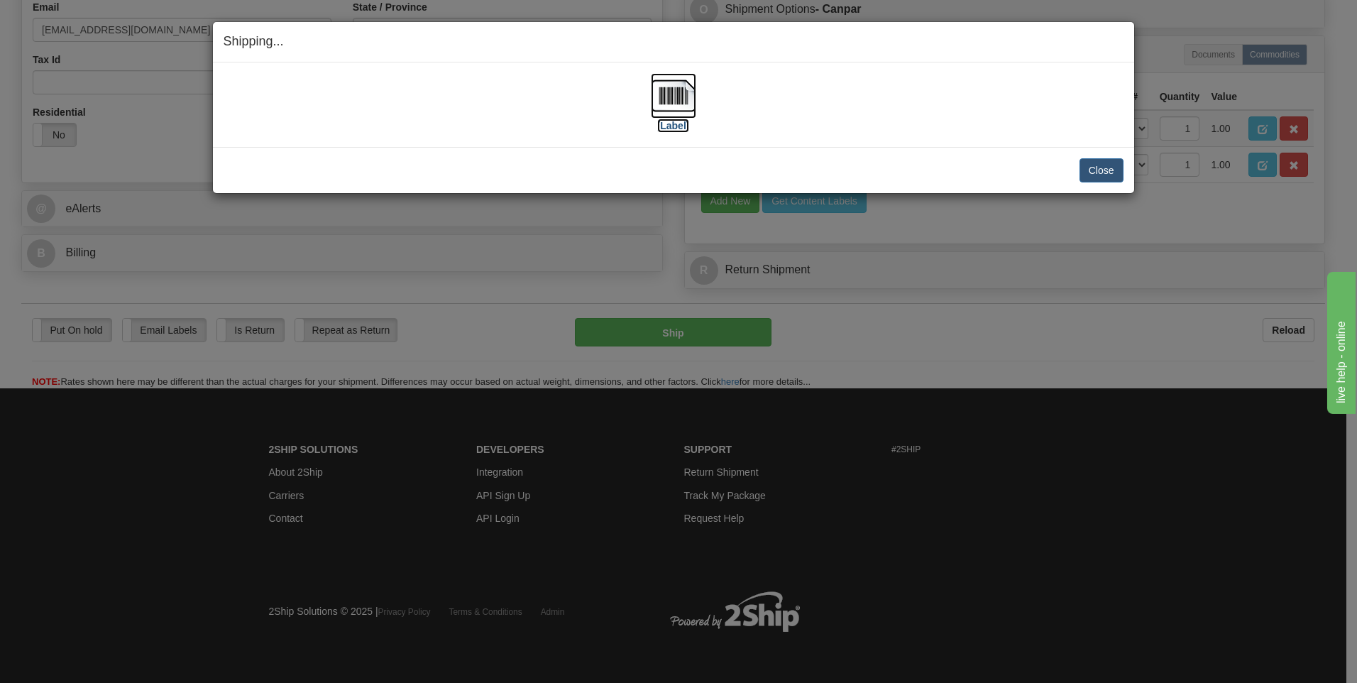
click at [676, 104] on img at bounding box center [673, 95] width 45 height 45
